Goal: Task Accomplishment & Management: Use online tool/utility

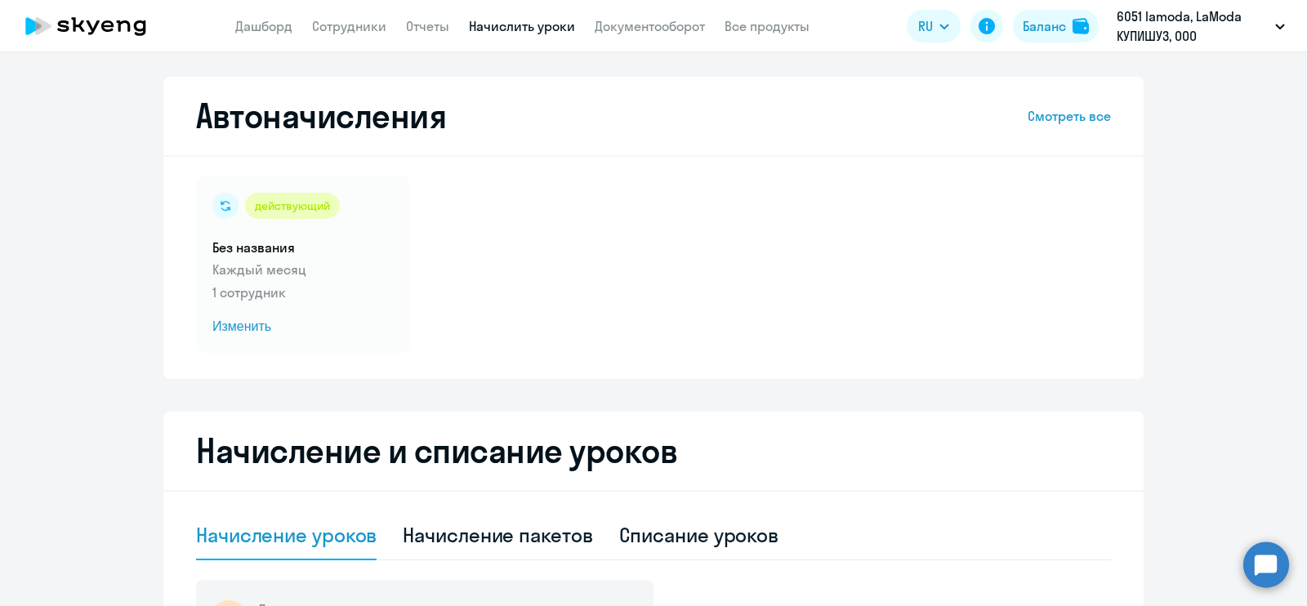
select select "10"
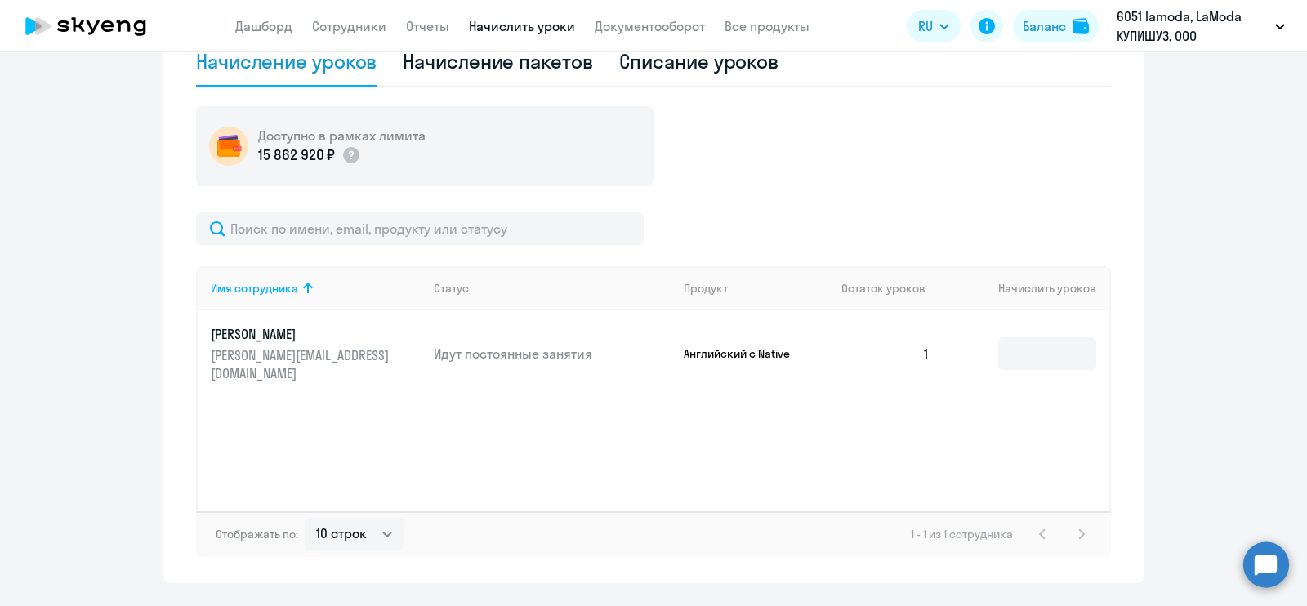
scroll to position [83, 0]
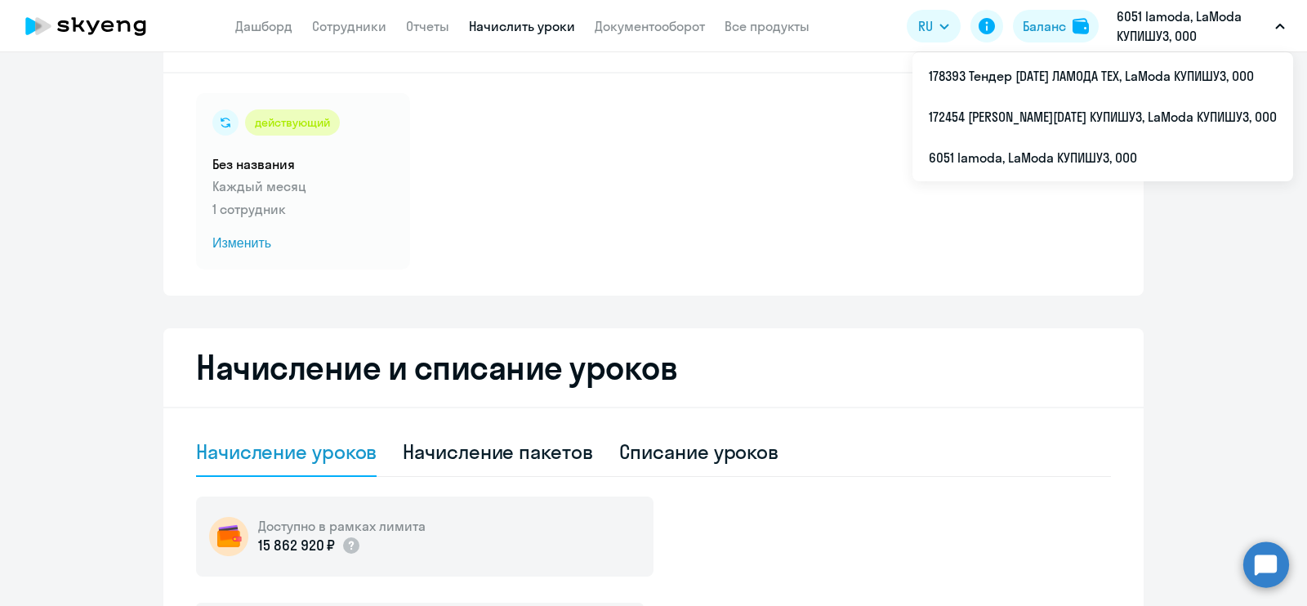
click at [1171, 45] on p "6051 lamoda, LaModa КУПИШУЗ, ООО" at bounding box center [1193, 26] width 152 height 39
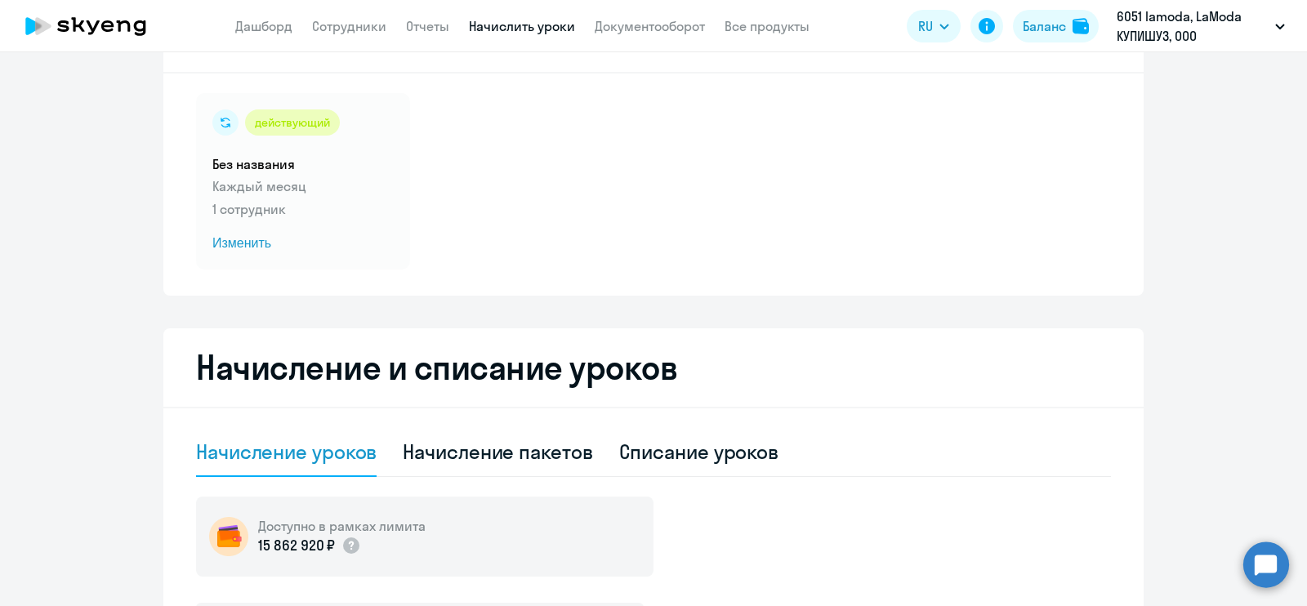
click at [1125, 24] on p "6051 lamoda, LaModa КУПИШУЗ, ООО" at bounding box center [1193, 26] width 152 height 39
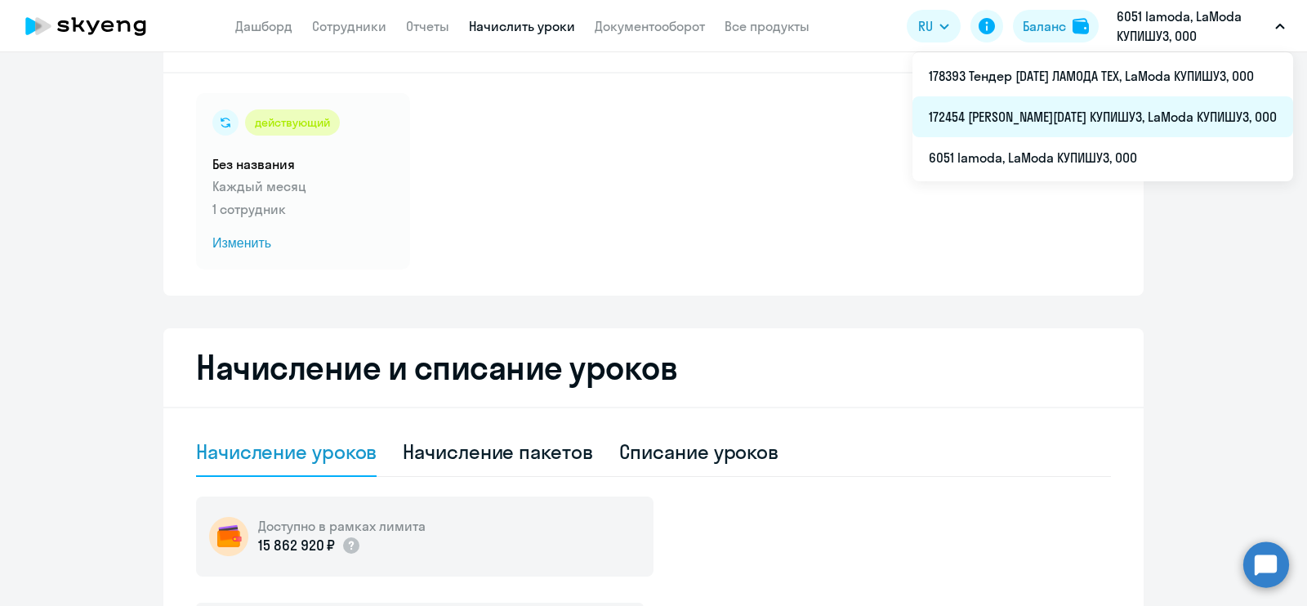
click at [1097, 110] on li "172454 [PERSON_NAME][DATE] КУПИШУЗ, LaModa КУПИШУЗ, ООО" at bounding box center [1103, 116] width 381 height 41
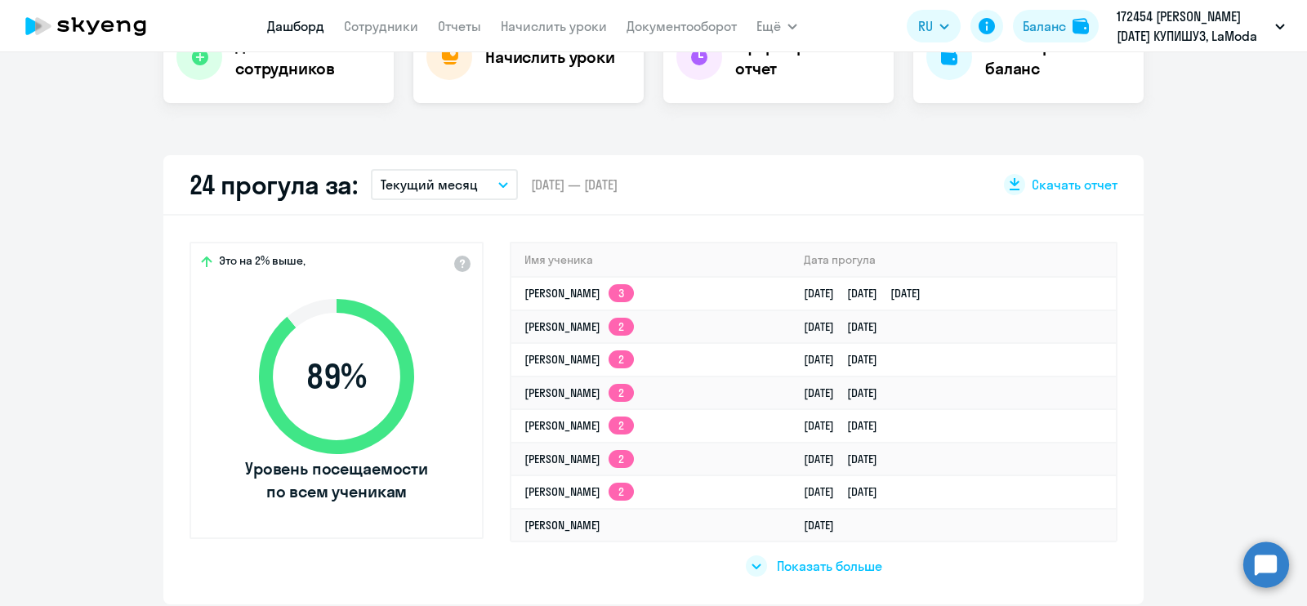
scroll to position [373, 0]
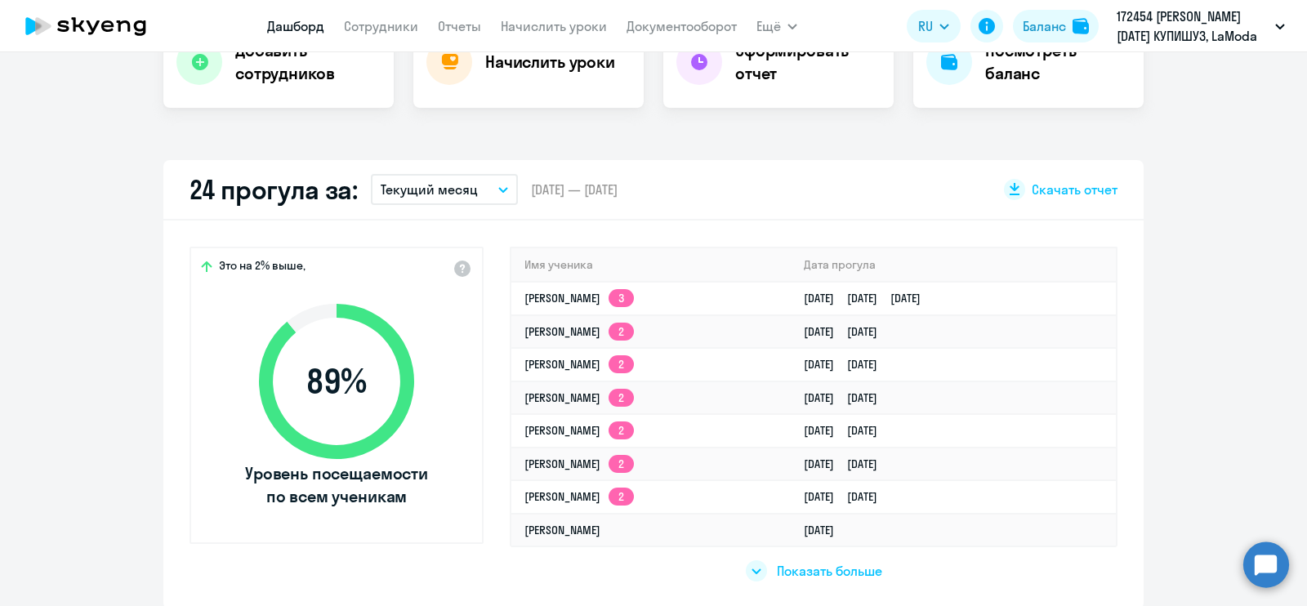
click at [542, 34] on app-menu-item-link "Начислить уроки" at bounding box center [554, 26] width 106 height 20
click at [539, 27] on link "Начислить уроки" at bounding box center [554, 26] width 106 height 16
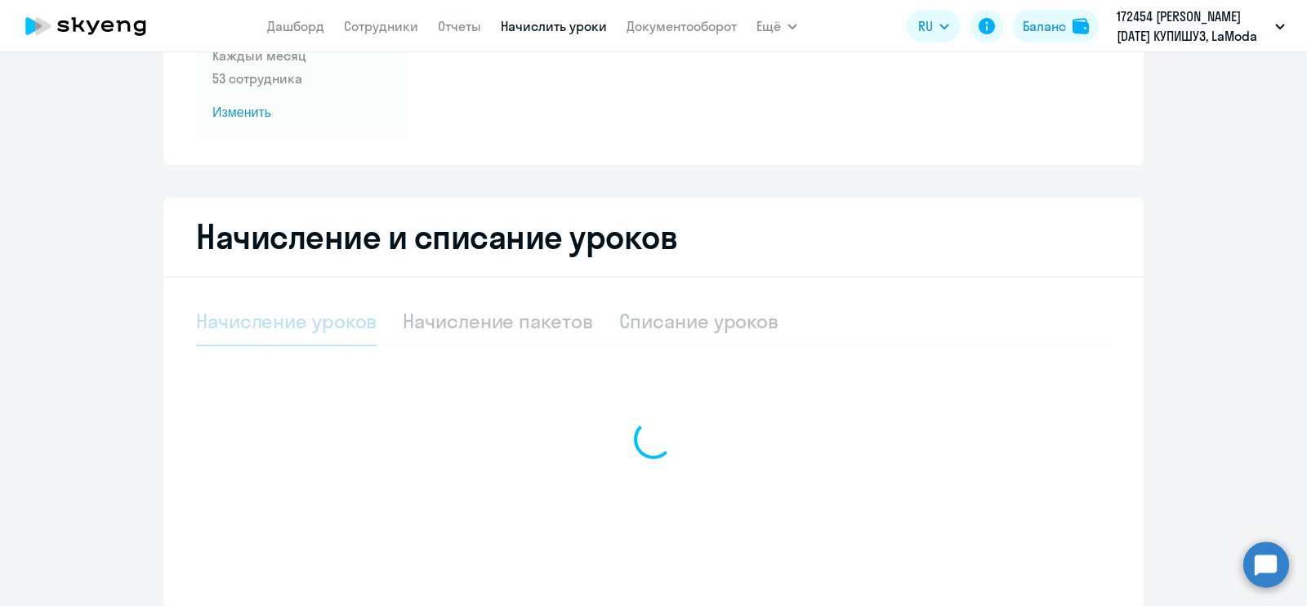
select select "10"
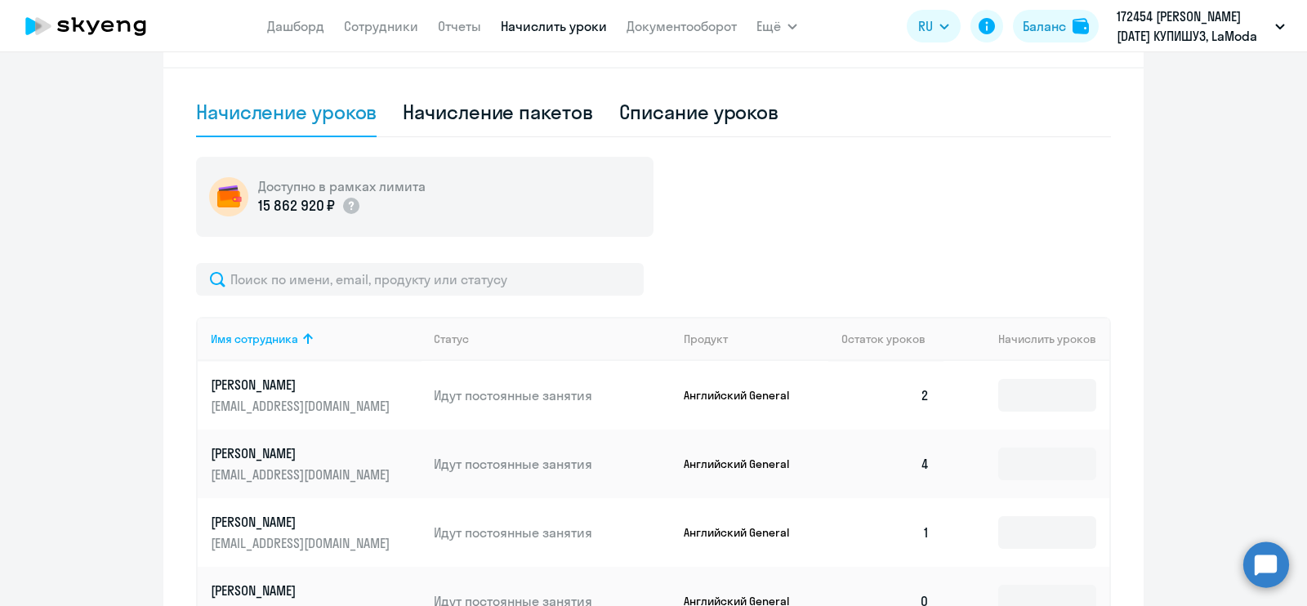
scroll to position [426, 0]
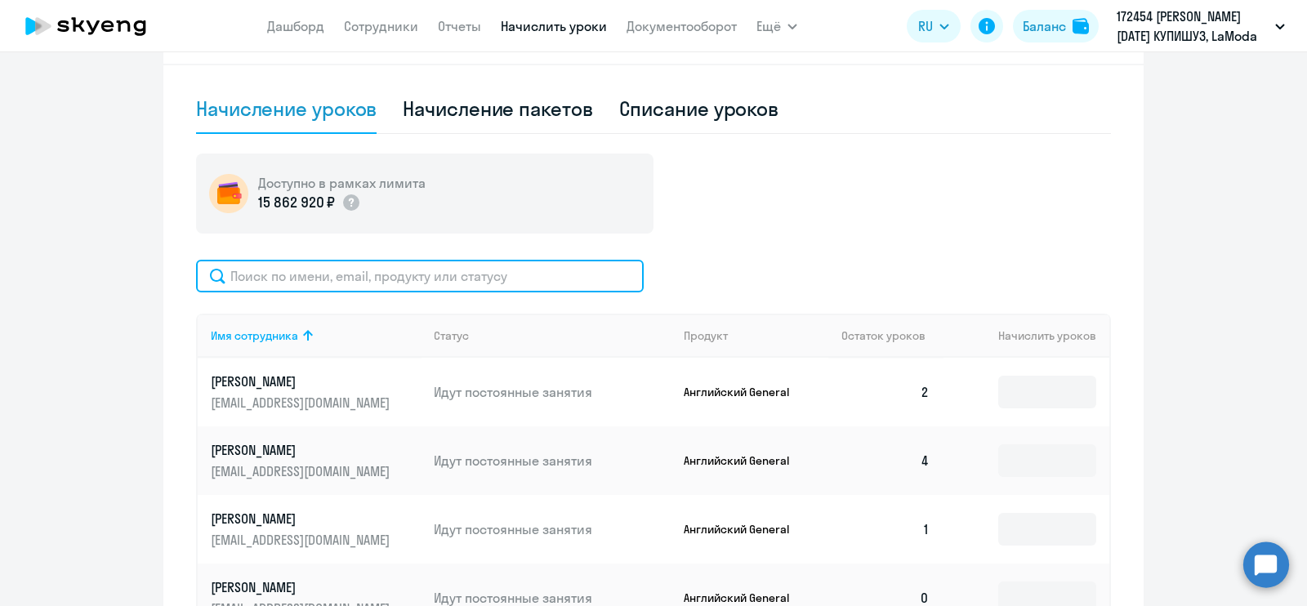
click at [413, 272] on input "text" at bounding box center [420, 276] width 448 height 33
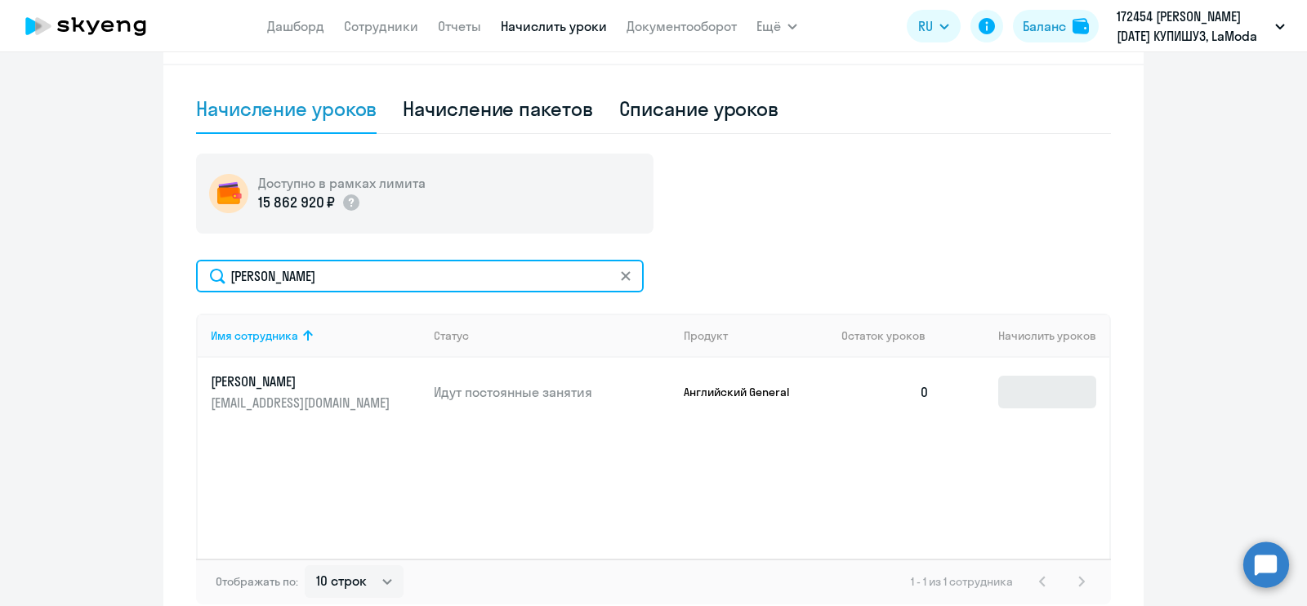
type input "[PERSON_NAME]"
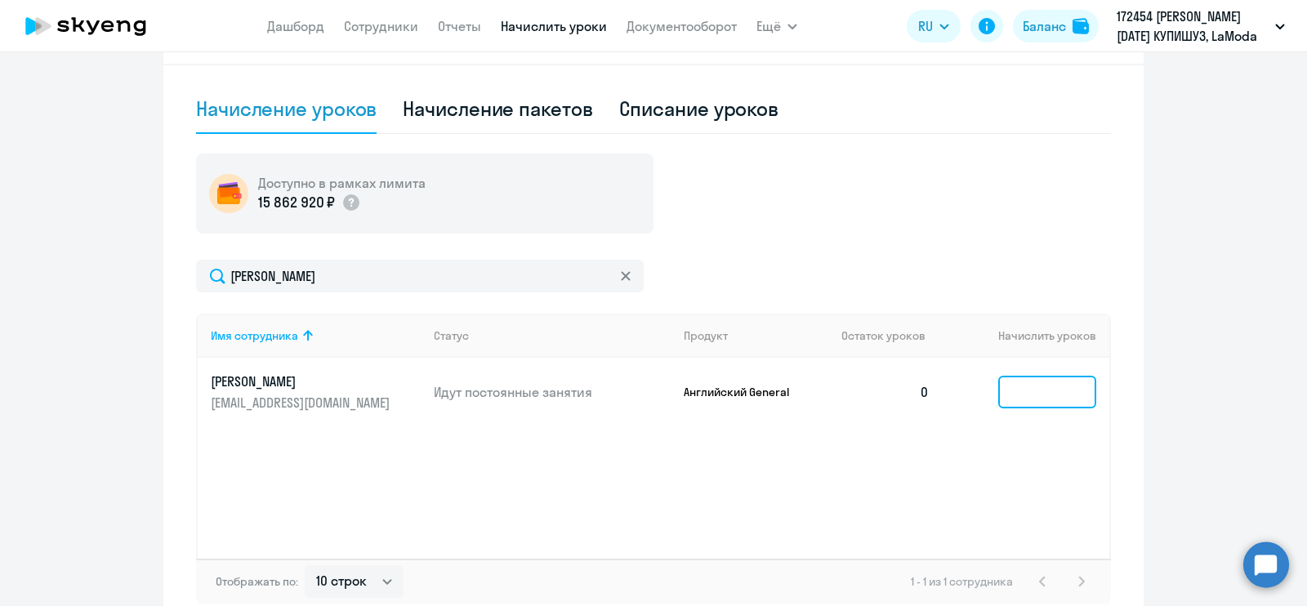
click at [1059, 397] on input at bounding box center [1047, 392] width 98 height 33
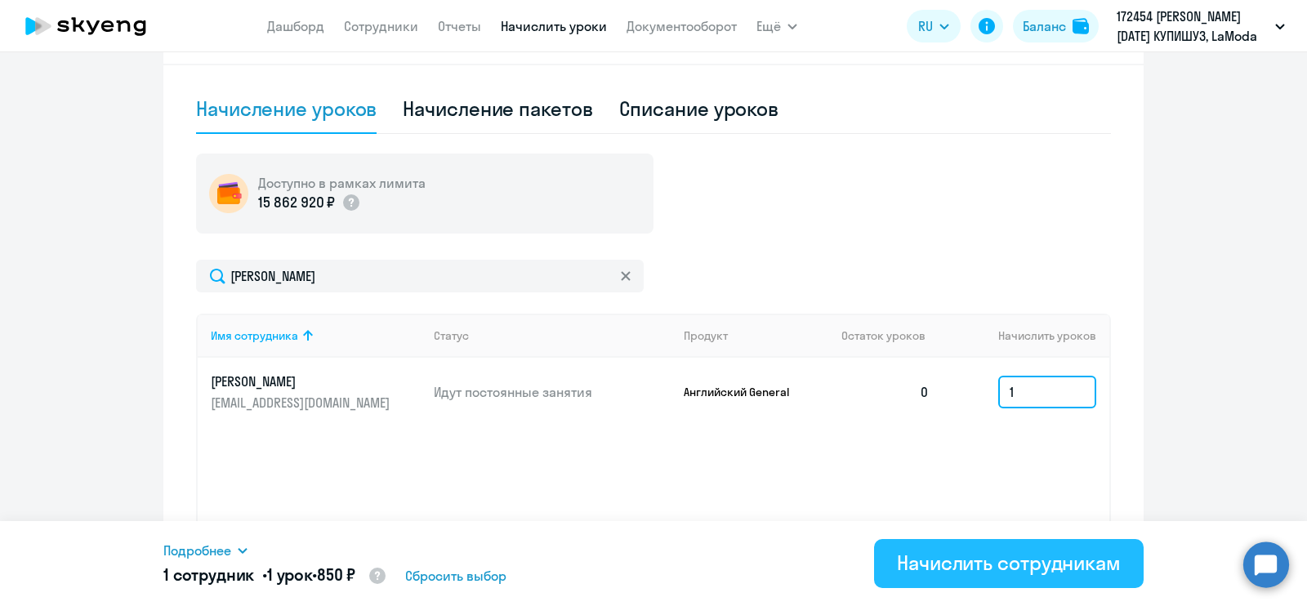
type input "1"
click at [985, 560] on div "Начислить сотрудникам" at bounding box center [1009, 563] width 224 height 26
